Goal: Information Seeking & Learning: Learn about a topic

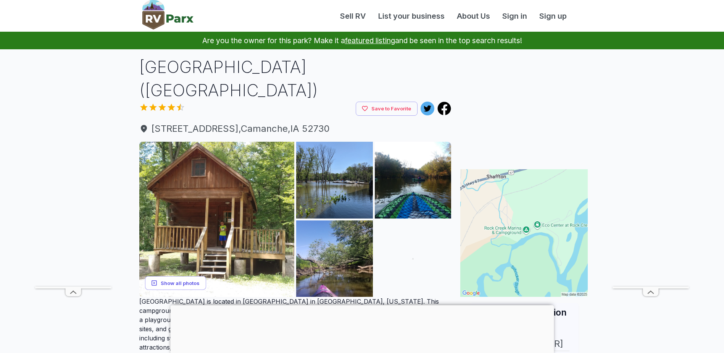
click at [175, 279] on button "Show all photos" at bounding box center [175, 283] width 61 height 14
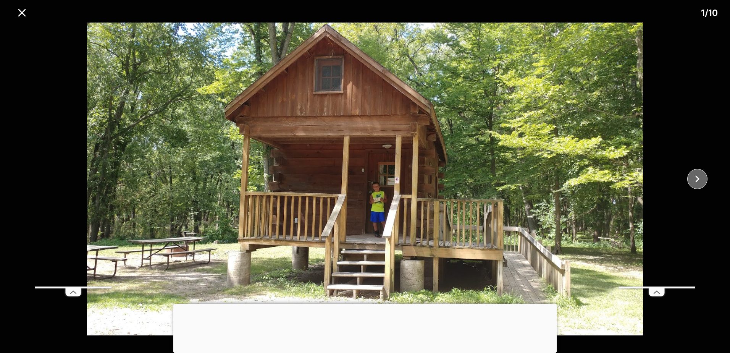
click at [696, 179] on icon "close" at bounding box center [697, 178] width 13 height 13
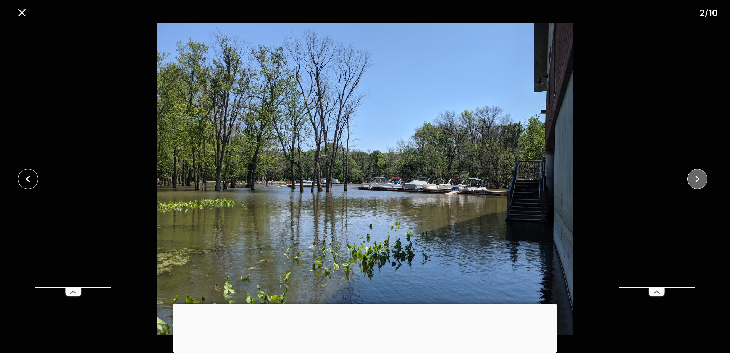
click at [696, 179] on icon "close" at bounding box center [697, 178] width 13 height 13
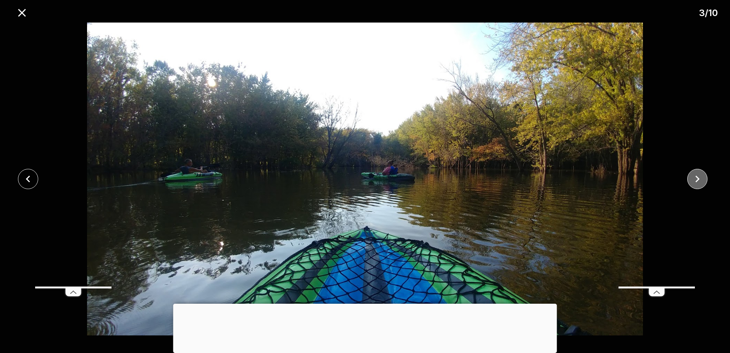
click at [696, 179] on icon "close" at bounding box center [697, 178] width 13 height 13
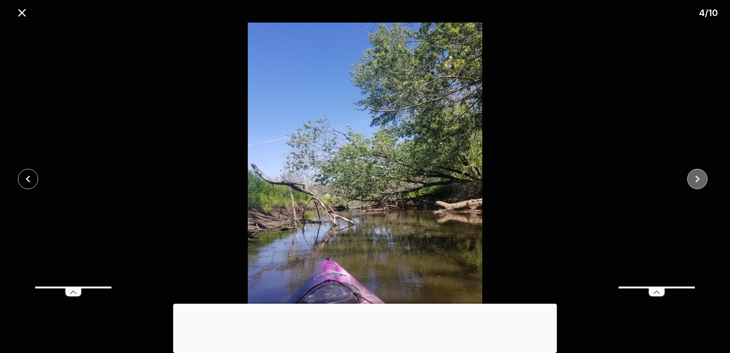
click at [696, 179] on icon "close" at bounding box center [697, 178] width 13 height 13
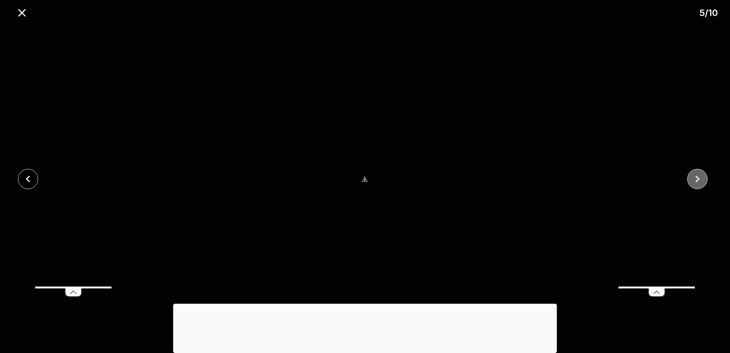
click at [696, 179] on icon "close" at bounding box center [697, 178] width 13 height 13
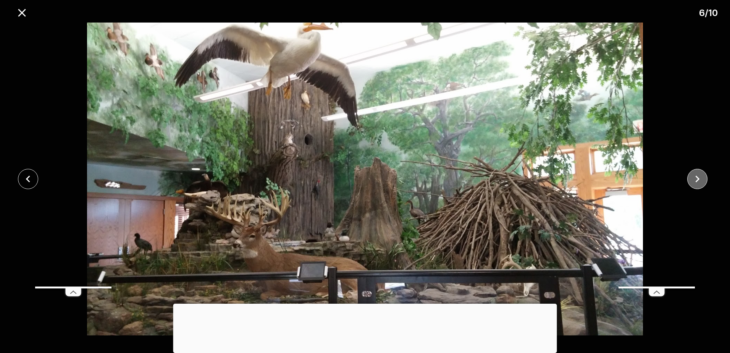
click at [696, 179] on icon "close" at bounding box center [697, 178] width 13 height 13
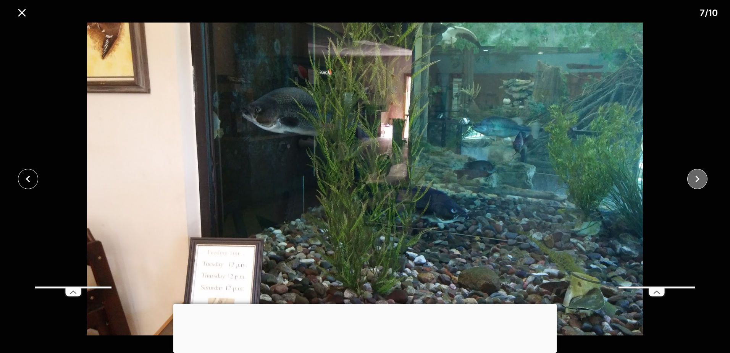
click at [704, 183] on button "close" at bounding box center [697, 179] width 20 height 20
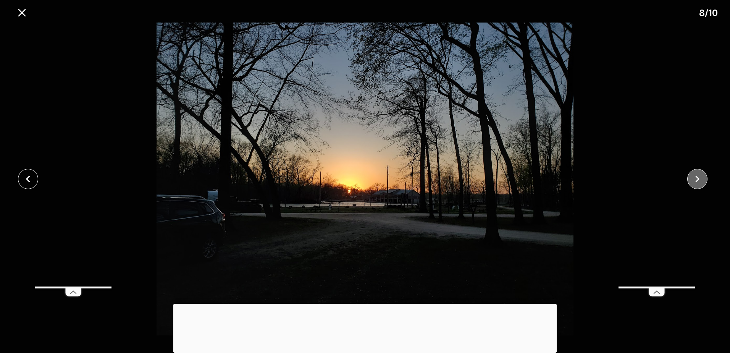
click at [704, 183] on button "close" at bounding box center [697, 179] width 20 height 20
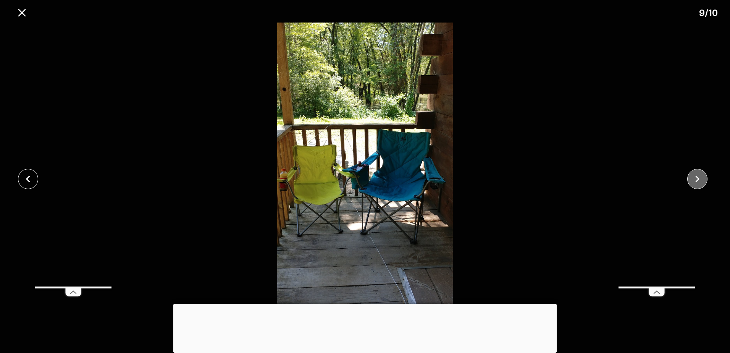
click at [703, 181] on icon "close" at bounding box center [697, 178] width 13 height 13
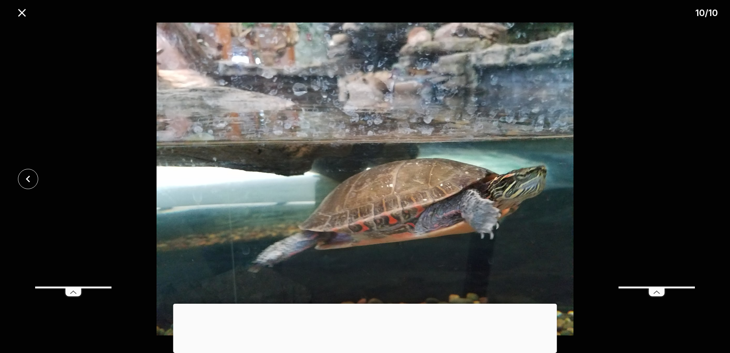
click at [703, 181] on div at bounding box center [365, 179] width 730 height 313
